Goal: Entertainment & Leisure: Browse casually

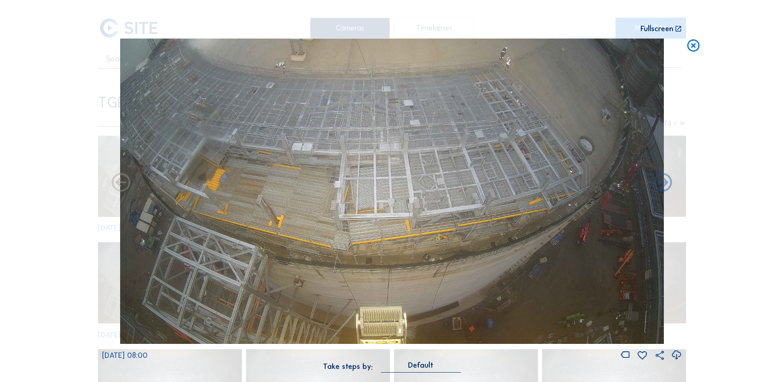
click at [693, 50] on icon at bounding box center [693, 46] width 15 height 15
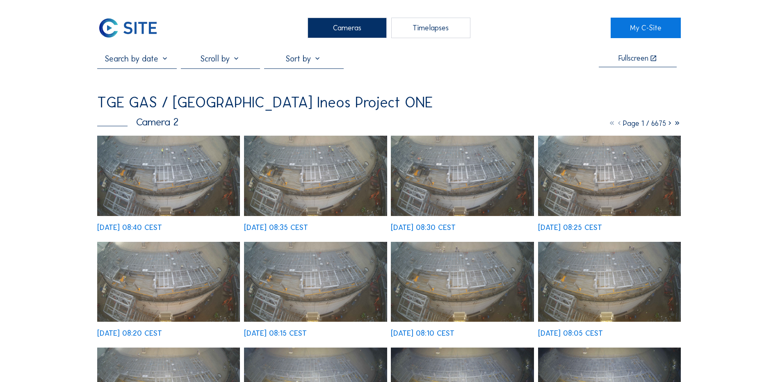
click at [151, 174] on img at bounding box center [168, 176] width 143 height 80
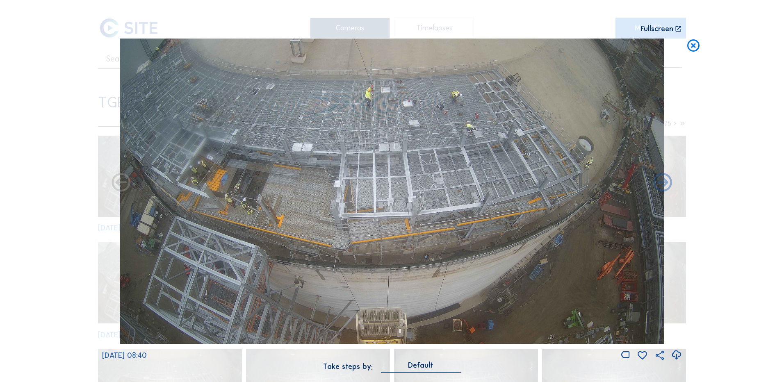
click at [697, 45] on icon at bounding box center [693, 46] width 15 height 15
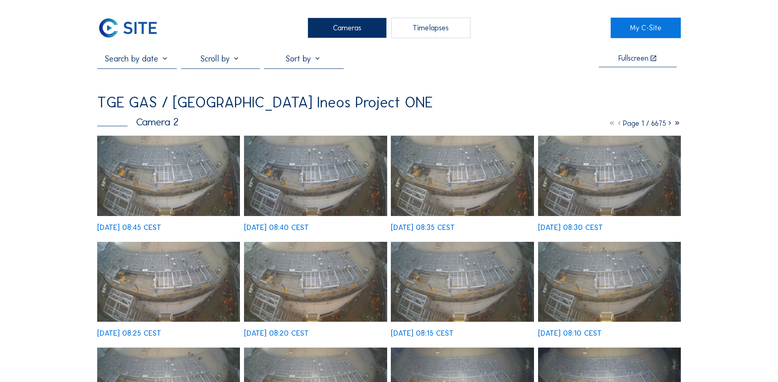
click at [137, 167] on img at bounding box center [168, 176] width 143 height 80
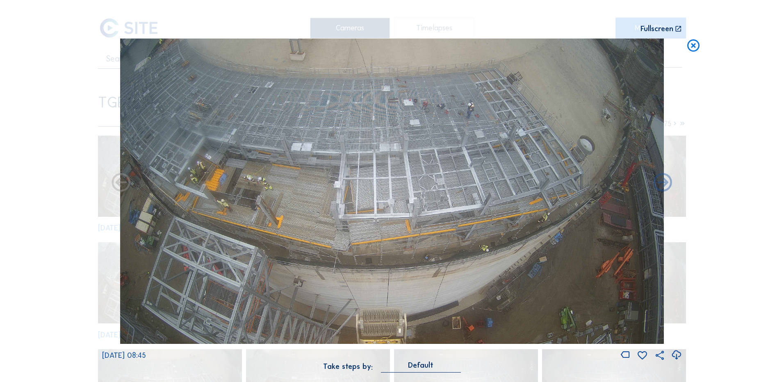
click at [678, 357] on icon at bounding box center [676, 356] width 11 height 14
click at [75, 166] on div "Scroll to travel through time | Press 'Alt' Button + Scroll to Zoom | Click and…" at bounding box center [392, 191] width 784 height 382
click at [694, 43] on icon at bounding box center [693, 46] width 15 height 15
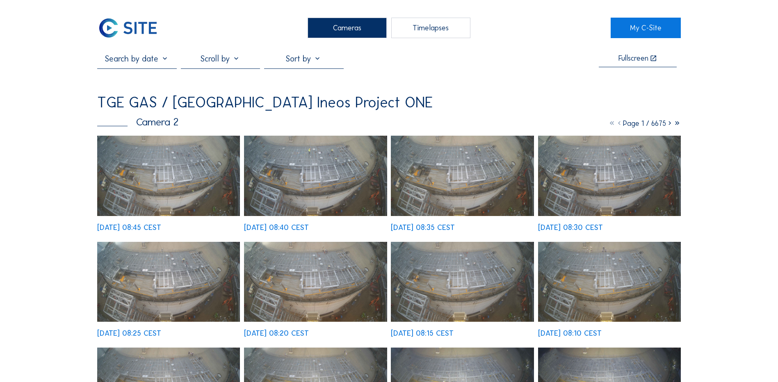
click at [348, 23] on div "Cameras" at bounding box center [347, 28] width 79 height 21
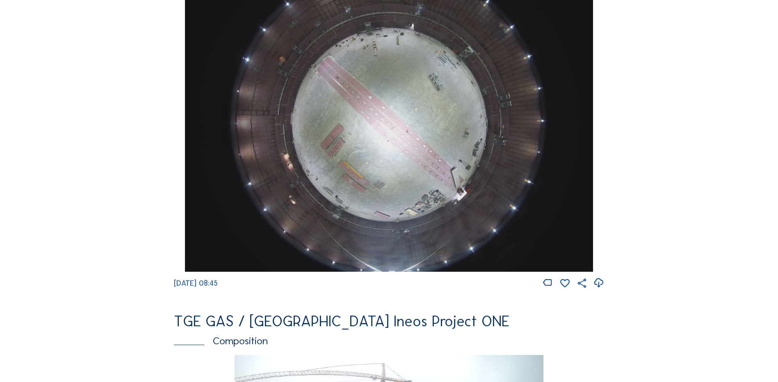
scroll to position [821, 0]
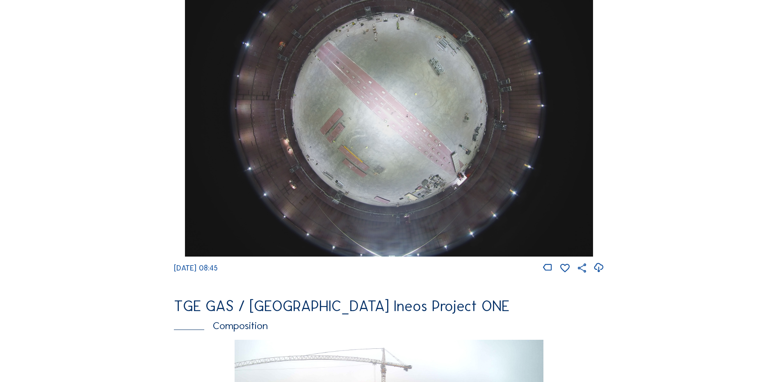
click at [378, 139] on img at bounding box center [389, 104] width 408 height 306
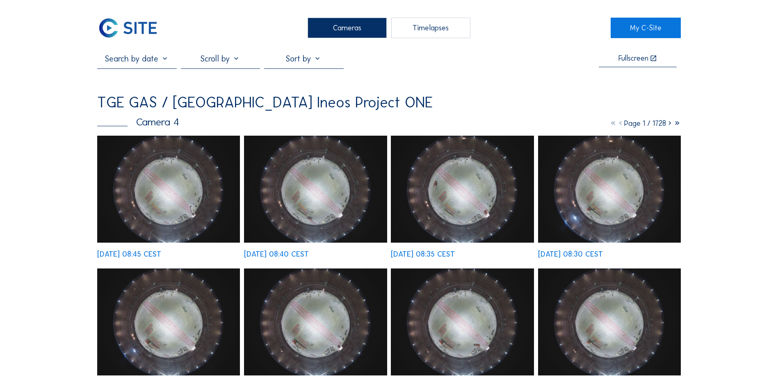
click at [160, 191] on img at bounding box center [168, 189] width 143 height 107
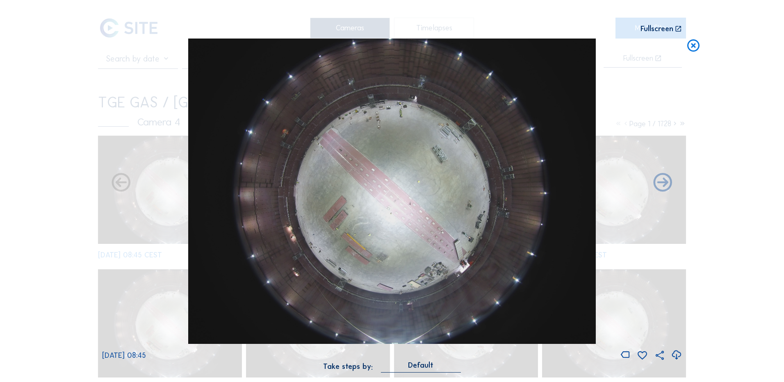
click at [678, 355] on icon at bounding box center [676, 356] width 11 height 14
click at [694, 46] on icon at bounding box center [693, 46] width 15 height 15
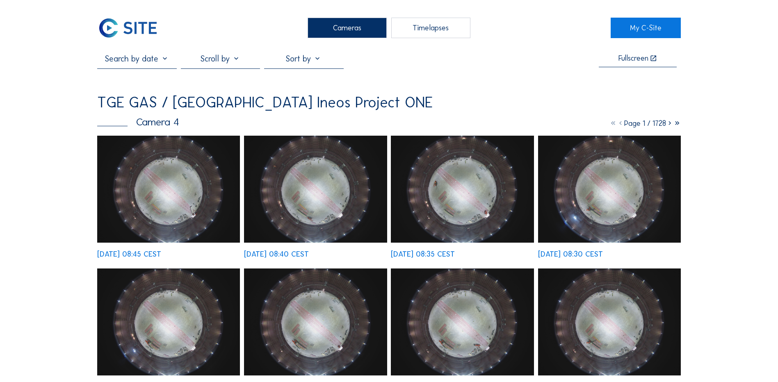
click at [320, 34] on div "Cameras" at bounding box center [347, 28] width 79 height 21
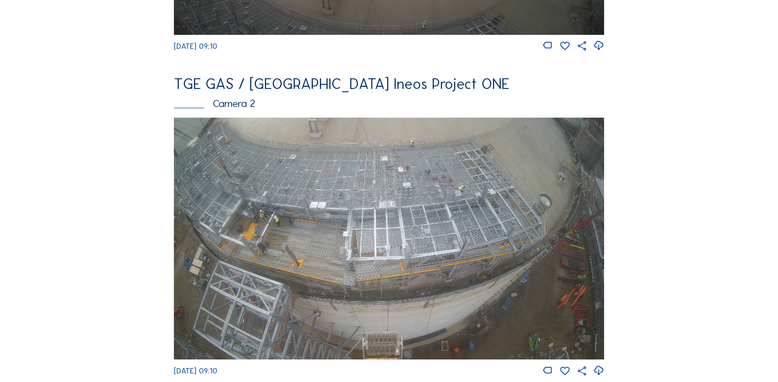
scroll to position [369, 0]
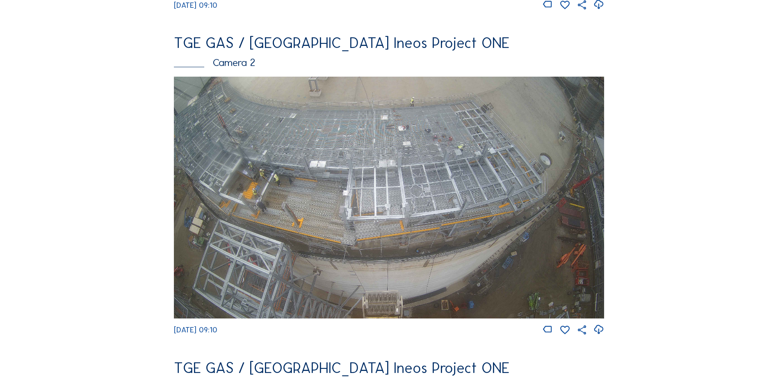
click at [284, 182] on img at bounding box center [389, 198] width 430 height 242
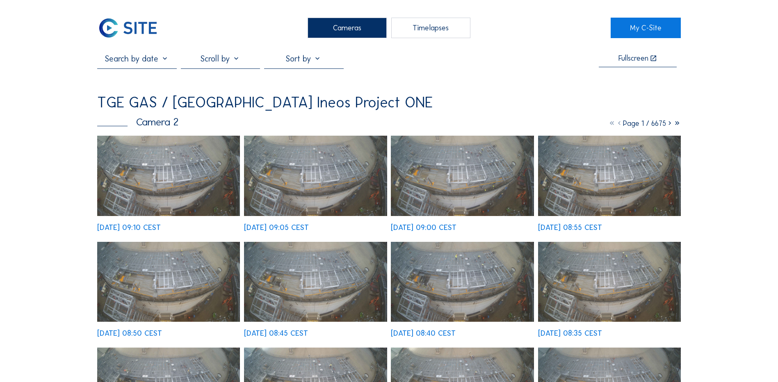
click at [164, 170] on img at bounding box center [168, 176] width 143 height 80
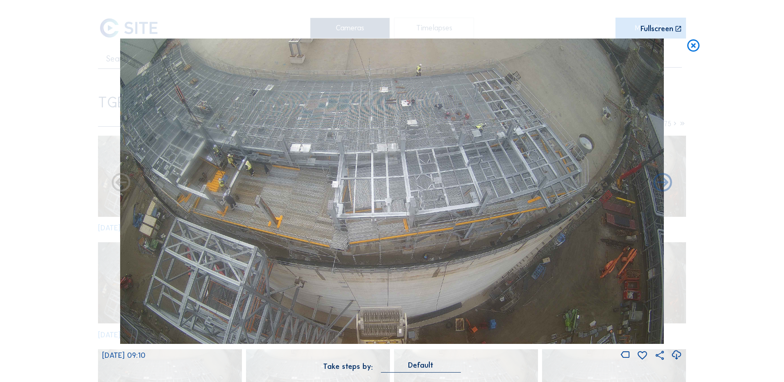
click at [675, 355] on icon at bounding box center [676, 356] width 11 height 14
